Goal: Find specific page/section: Find specific page/section

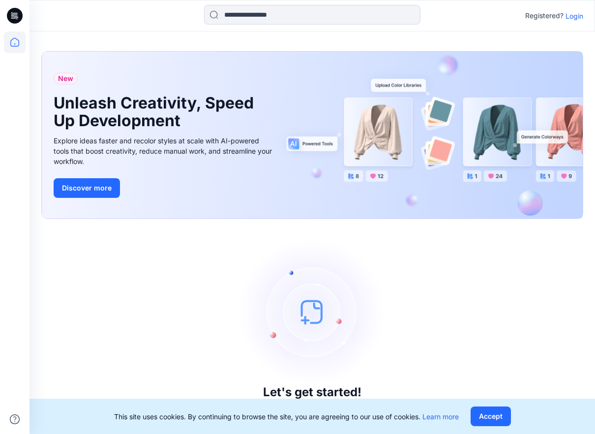
click at [573, 19] on p "Login" at bounding box center [574, 16] width 18 height 10
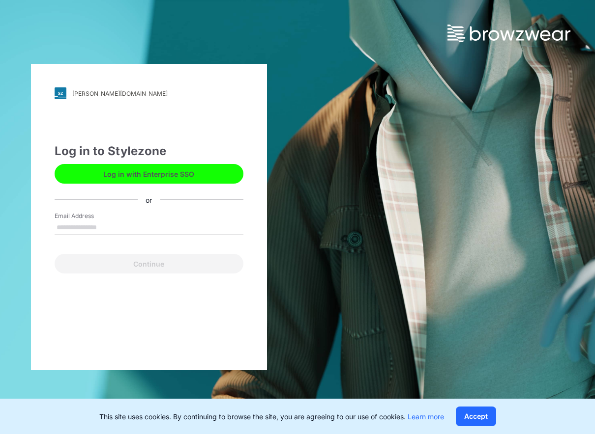
type input "**********"
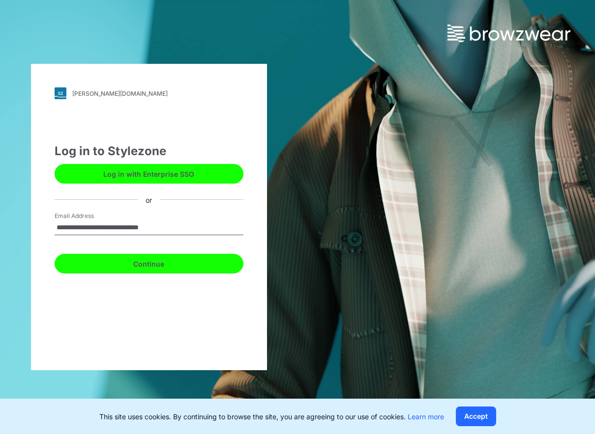
click at [159, 267] on button "Continue" at bounding box center [149, 264] width 189 height 20
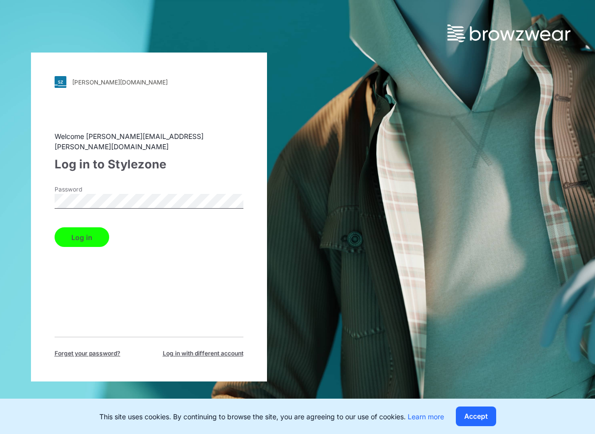
drag, startPoint x: 91, startPoint y: 235, endPoint x: 151, endPoint y: 249, distance: 61.5
click at [91, 234] on button "Log in" at bounding box center [82, 238] width 55 height 20
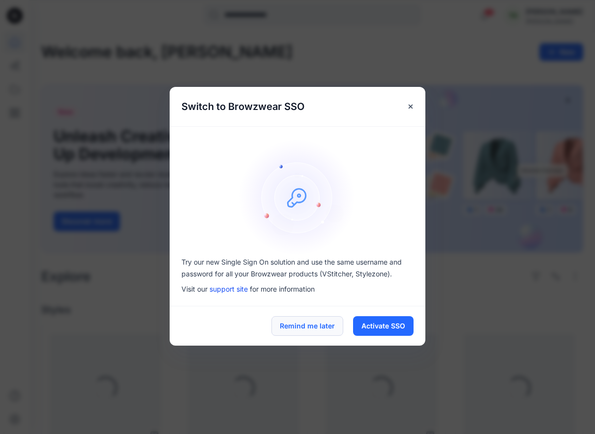
click at [308, 331] on button "Remind me later" at bounding box center [307, 327] width 72 height 20
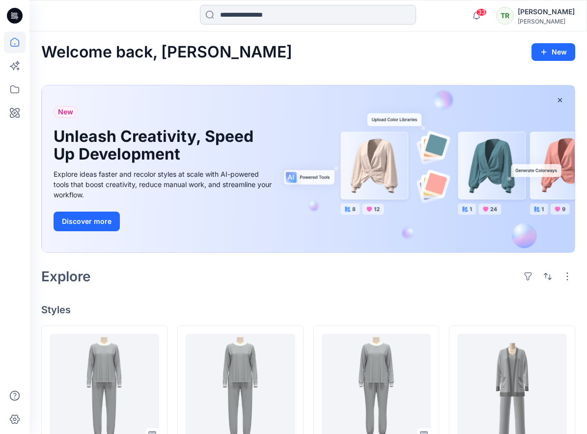
click at [312, 20] on input at bounding box center [308, 15] width 216 height 20
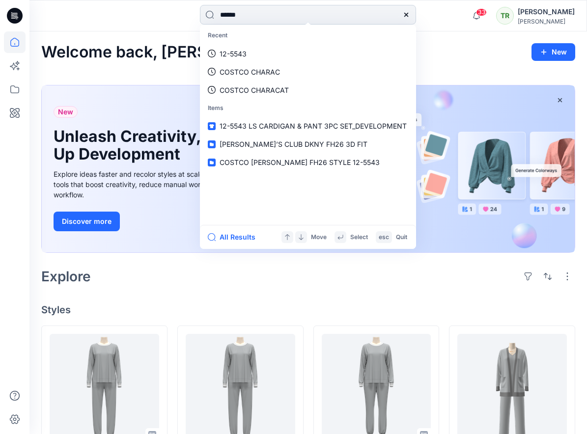
type input "*******"
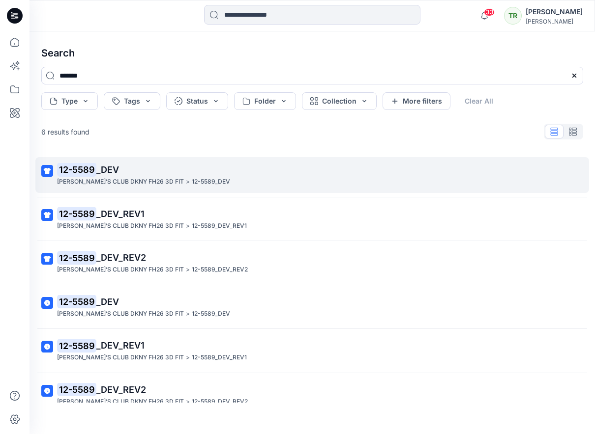
click at [115, 176] on p "12-5589 _DEV" at bounding box center [311, 170] width 508 height 14
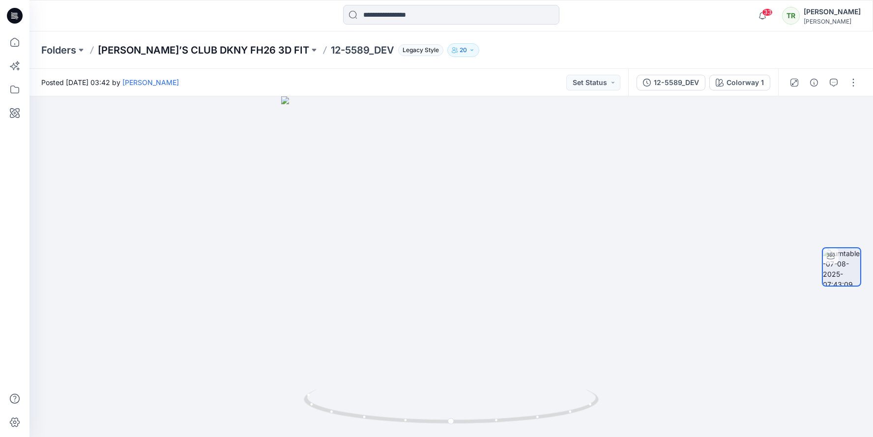
click at [226, 51] on p "[PERSON_NAME]’S CLUB DKNY FH26 3D FIT" at bounding box center [203, 50] width 211 height 14
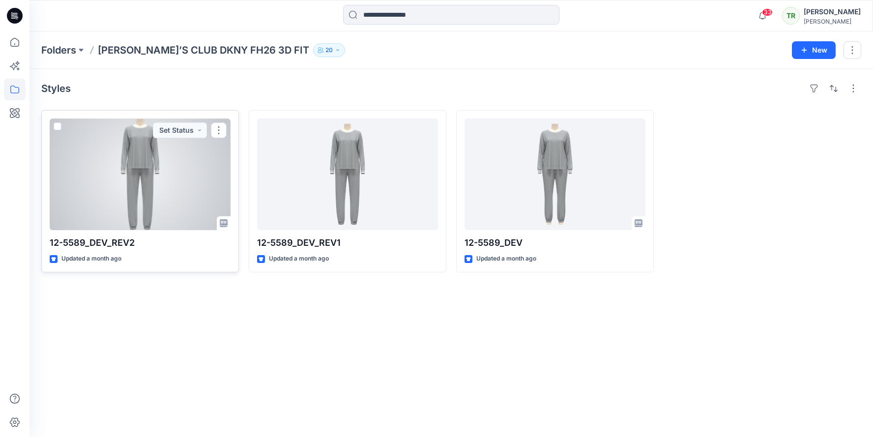
click at [130, 169] on div at bounding box center [140, 174] width 181 height 112
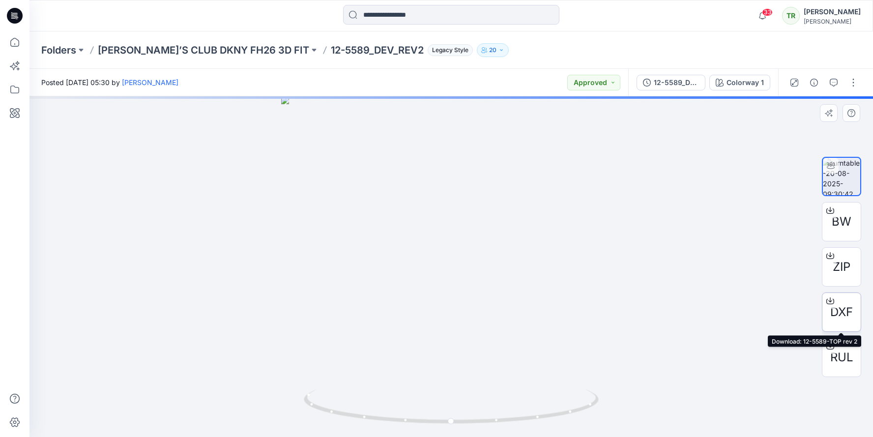
click at [587, 301] on icon at bounding box center [830, 301] width 8 height 8
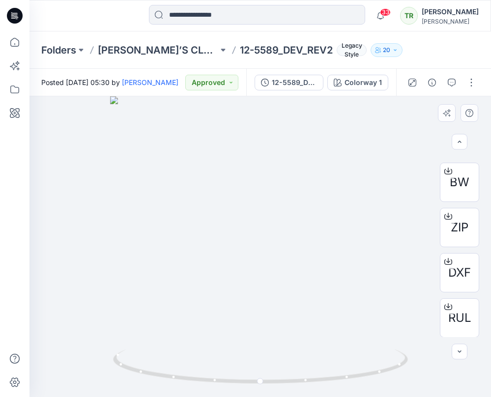
scroll to position [40, 0]
click at [441, 305] on div at bounding box center [448, 306] width 16 height 16
